Goal: Browse casually

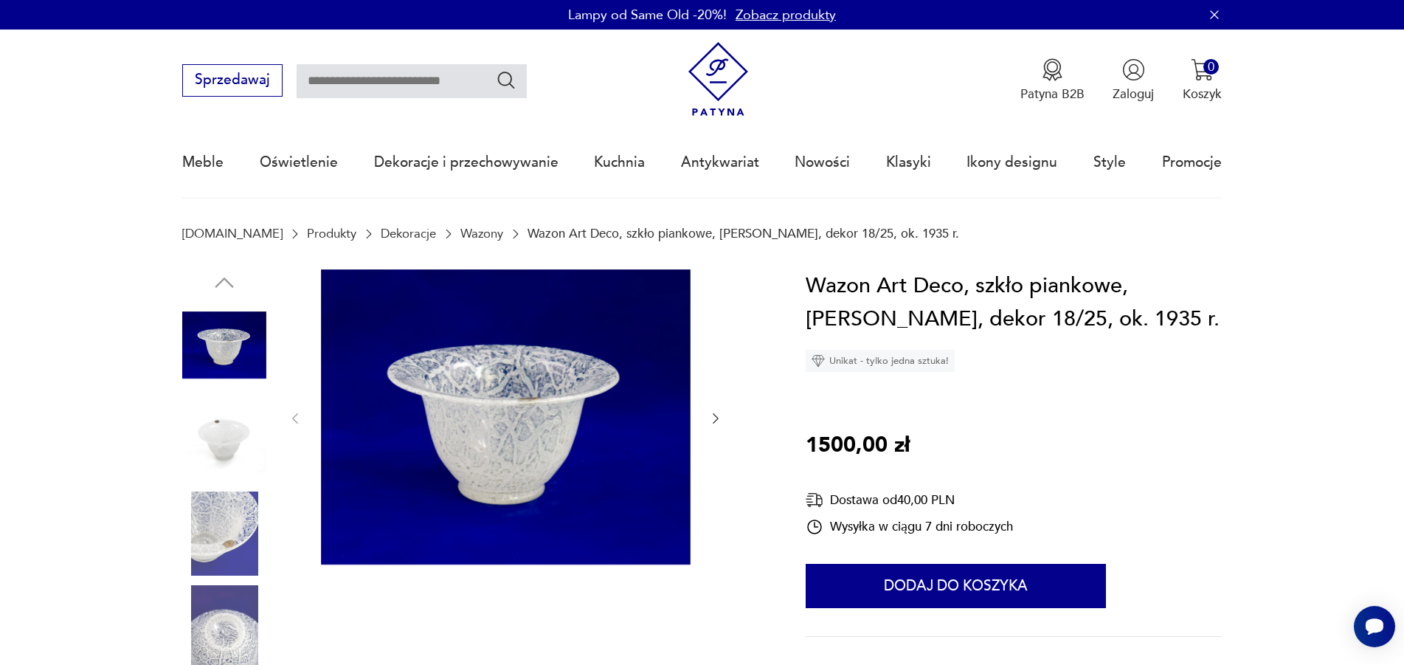
click at [225, 533] on img at bounding box center [224, 533] width 84 height 84
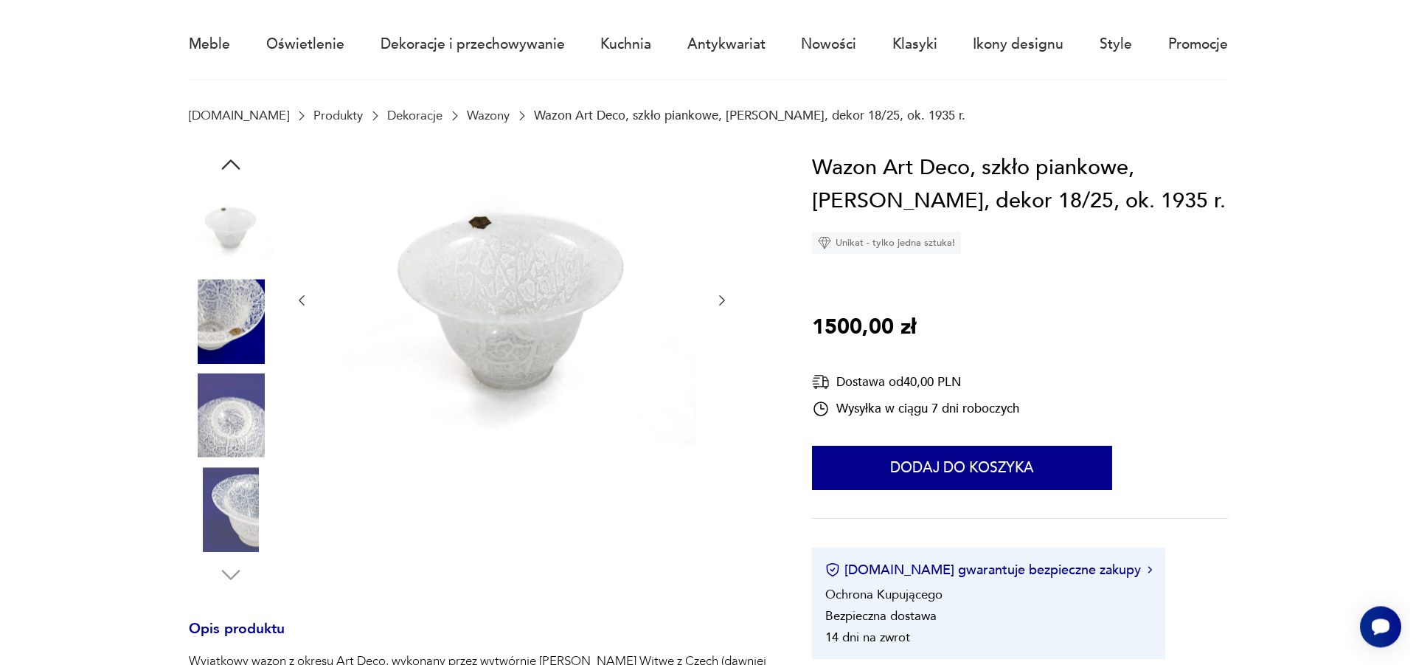
scroll to position [150, 0]
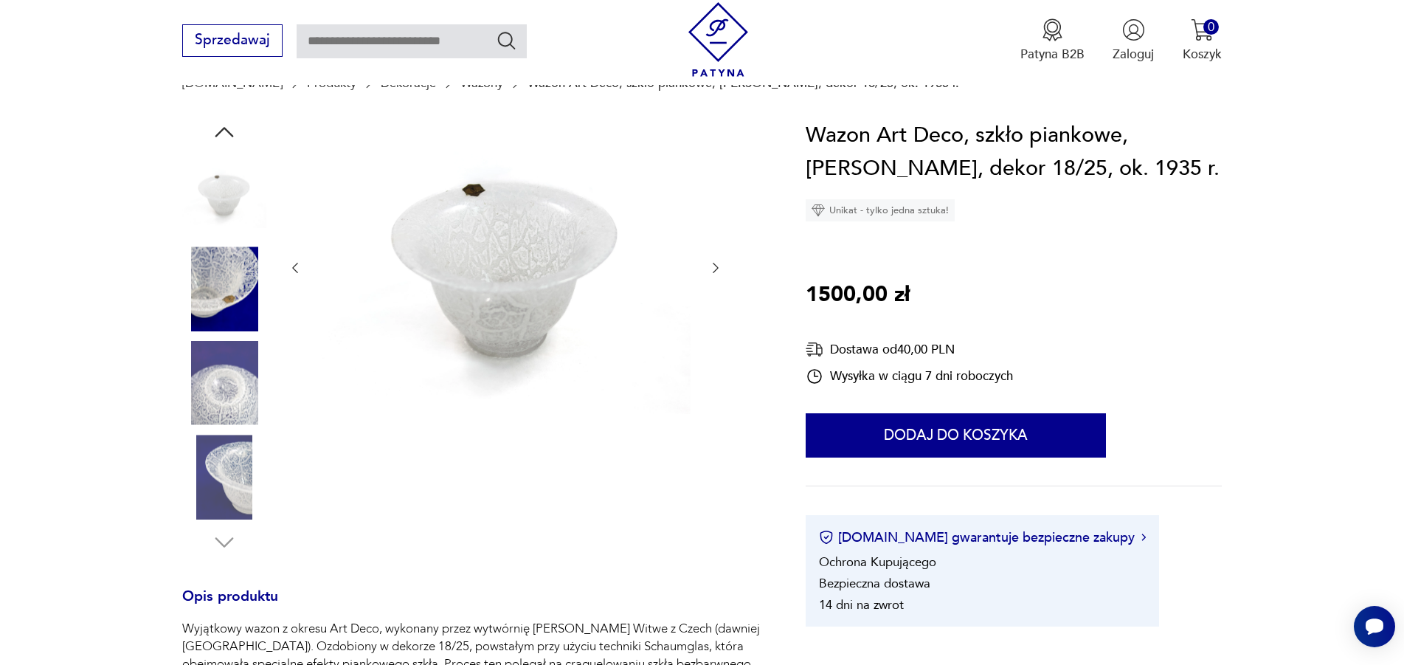
click at [215, 301] on img at bounding box center [224, 288] width 84 height 84
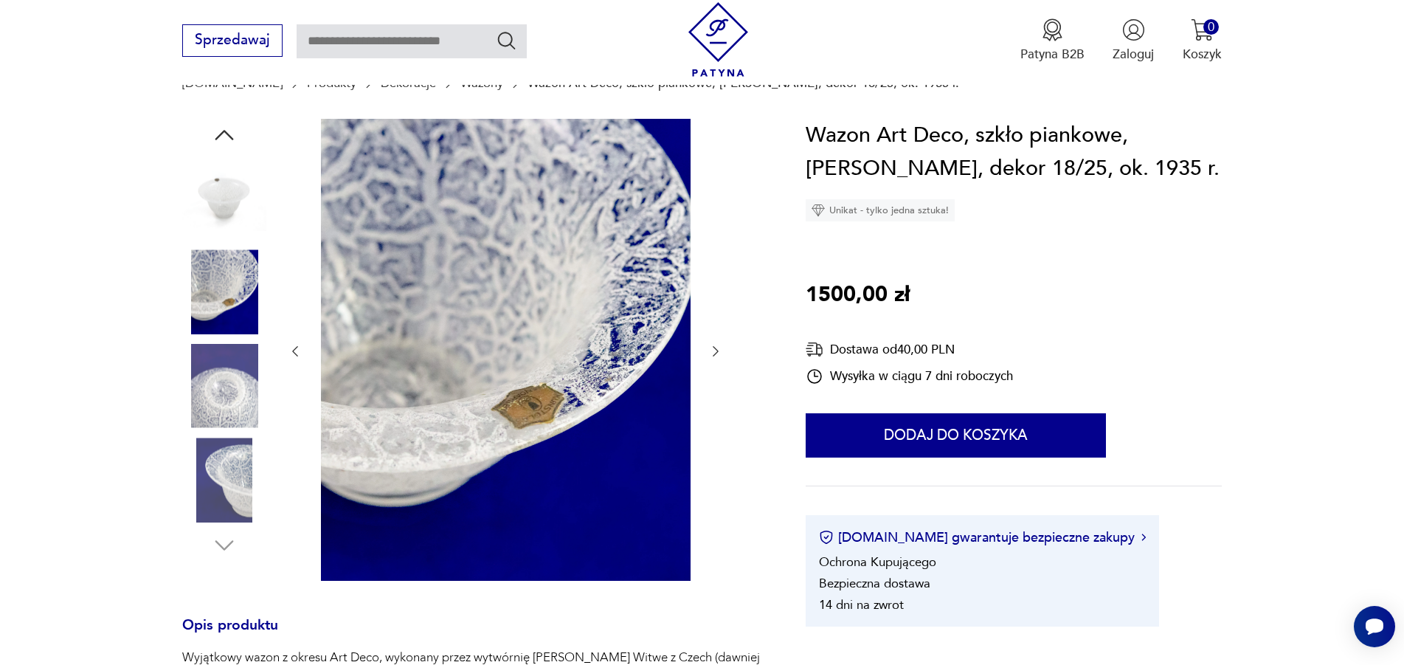
click at [538, 412] on img at bounding box center [506, 350] width 370 height 462
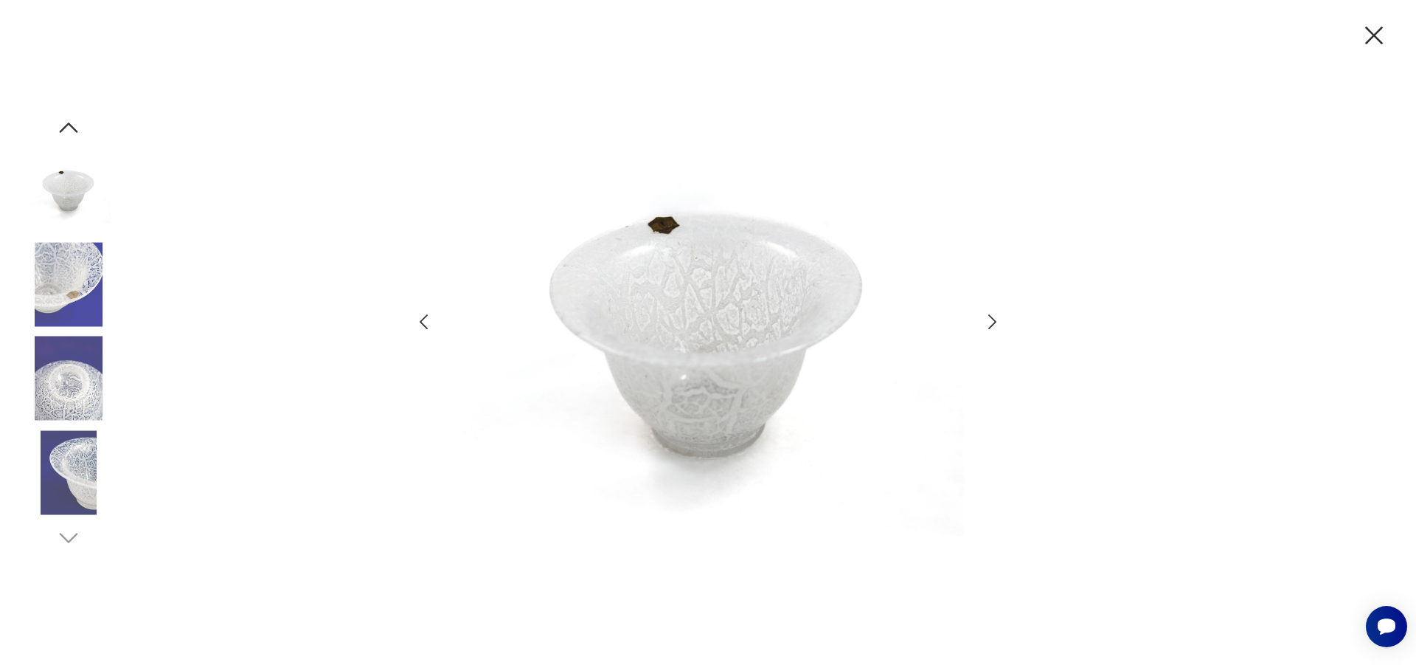
click at [993, 322] on icon "button" at bounding box center [992, 321] width 21 height 21
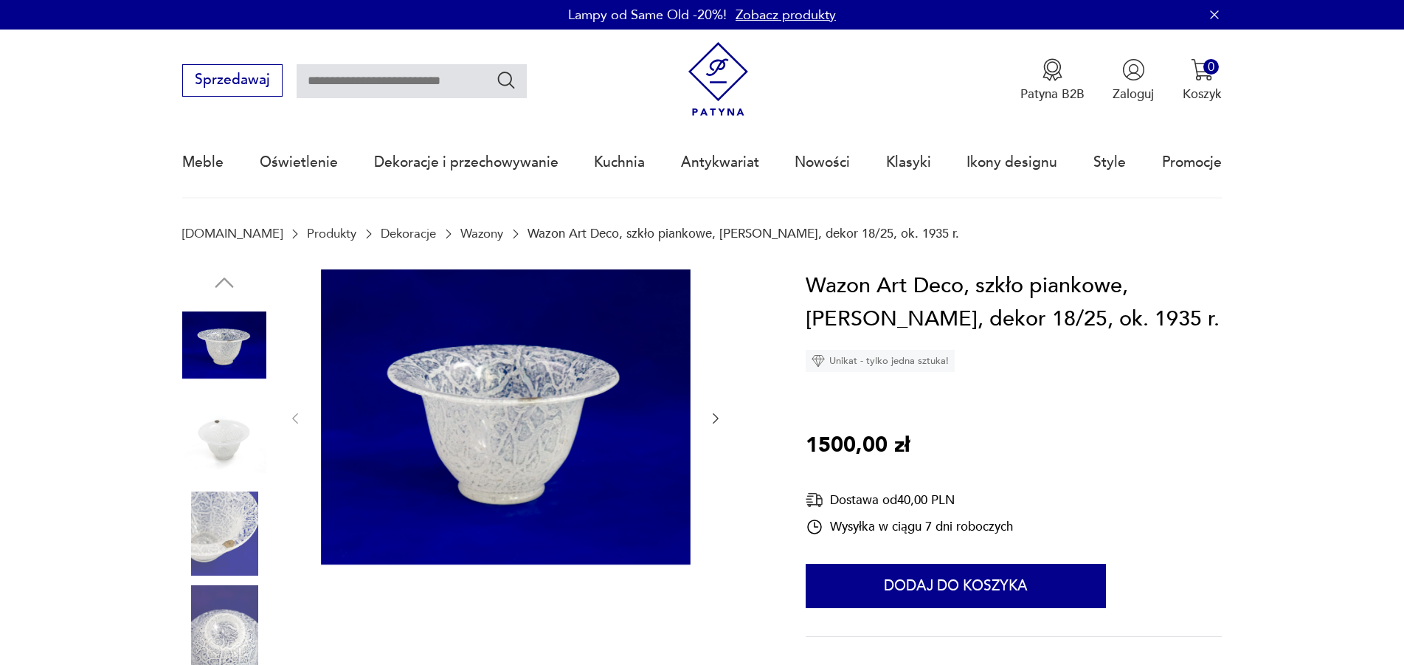
click at [218, 537] on img at bounding box center [224, 533] width 84 height 84
